Goal: Contribute content

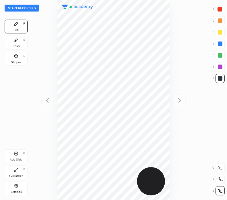
scroll to position [200, 135]
click at [32, 7] on button "Start recording" at bounding box center [22, 8] width 35 height 7
click at [20, 45] on div "Eraser" at bounding box center [16, 46] width 9 height 3
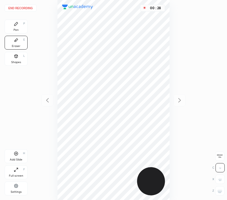
drag, startPoint x: 17, startPoint y: 27, endPoint x: 21, endPoint y: 30, distance: 5.0
click at [18, 27] on div "Pen P" at bounding box center [16, 27] width 23 height 14
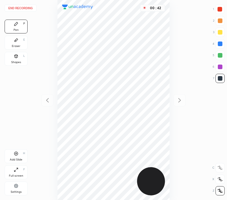
click at [17, 37] on div "Eraser E" at bounding box center [16, 43] width 23 height 14
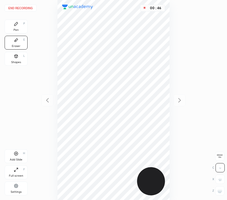
click at [17, 28] on div "Pen" at bounding box center [16, 29] width 5 height 3
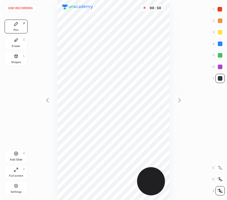
drag, startPoint x: 16, startPoint y: 45, endPoint x: 26, endPoint y: 43, distance: 10.3
click at [17, 45] on div "Eraser" at bounding box center [16, 46] width 9 height 3
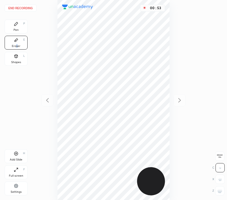
click at [24, 7] on button "End recording" at bounding box center [21, 8] width 32 height 7
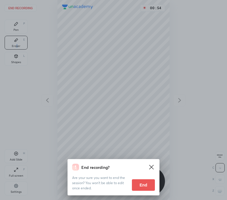
drag, startPoint x: 142, startPoint y: 180, endPoint x: 124, endPoint y: 180, distance: 18.1
click at [140, 180] on button "End" at bounding box center [143, 185] width 23 height 12
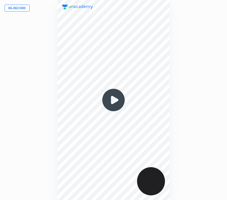
click at [22, 6] on button "Re-record" at bounding box center [17, 8] width 25 height 7
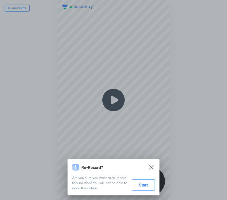
click at [144, 184] on button "Start" at bounding box center [143, 185] width 23 height 12
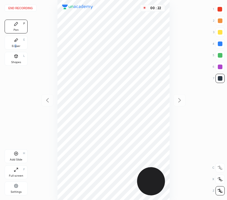
drag, startPoint x: 14, startPoint y: 43, endPoint x: 52, endPoint y: 47, distance: 37.3
click at [17, 43] on div "Eraser E" at bounding box center [16, 43] width 23 height 14
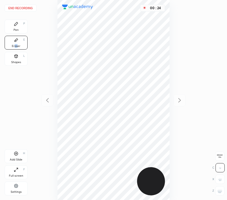
click at [18, 26] on icon at bounding box center [16, 24] width 5 height 5
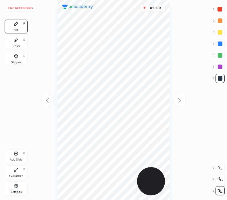
click at [16, 153] on icon at bounding box center [16, 153] width 5 height 5
click at [222, 41] on div at bounding box center [220, 43] width 9 height 9
click at [219, 8] on div at bounding box center [220, 9] width 5 height 5
click at [16, 55] on icon at bounding box center [16, 56] width 5 height 5
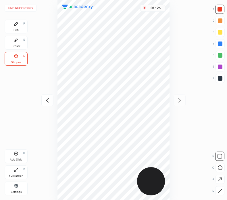
click at [170, 106] on div "01 : 26" at bounding box center [113, 100] width 135 height 200
click at [16, 24] on icon at bounding box center [15, 23] width 3 height 3
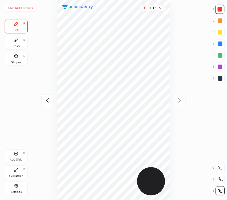
click at [24, 6] on button "End recording" at bounding box center [21, 8] width 32 height 7
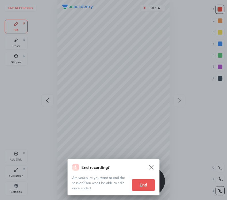
click at [142, 184] on button "End" at bounding box center [143, 185] width 23 height 12
